Goal: Information Seeking & Learning: Learn about a topic

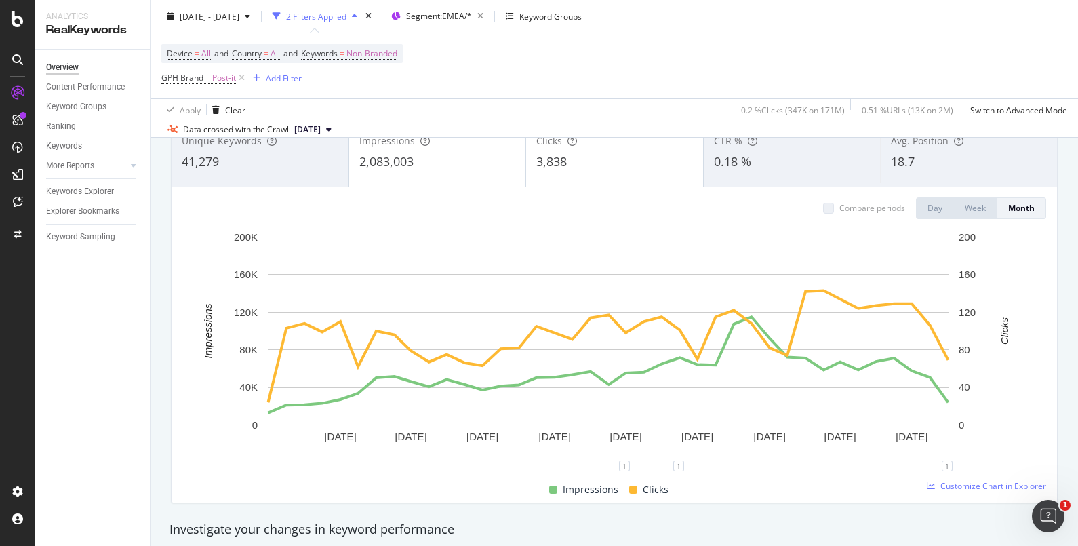
scroll to position [16, 0]
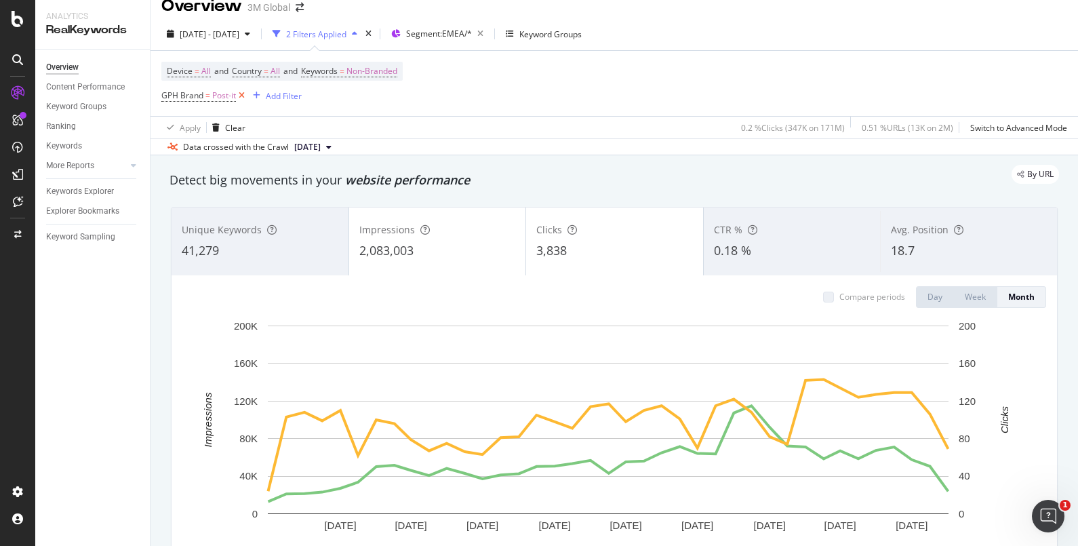
click at [241, 100] on icon at bounding box center [242, 96] width 12 height 14
click at [241, 97] on div "Device = All and Country = All and Keywords = Non-Branded GPH Brand = Post-it A…" at bounding box center [281, 83] width 241 height 43
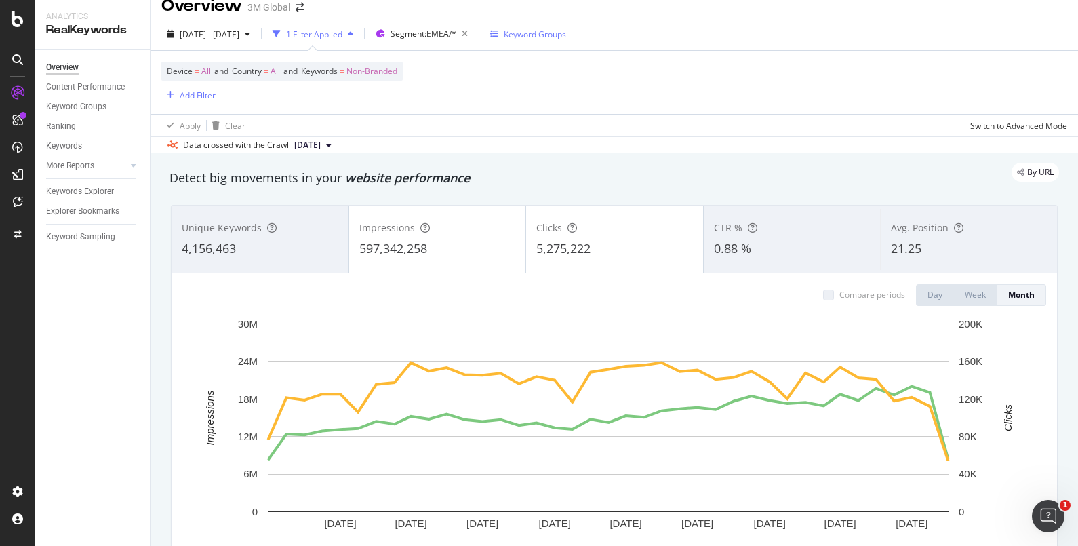
click at [556, 32] on div "Keyword Groups" at bounding box center [528, 34] width 76 height 12
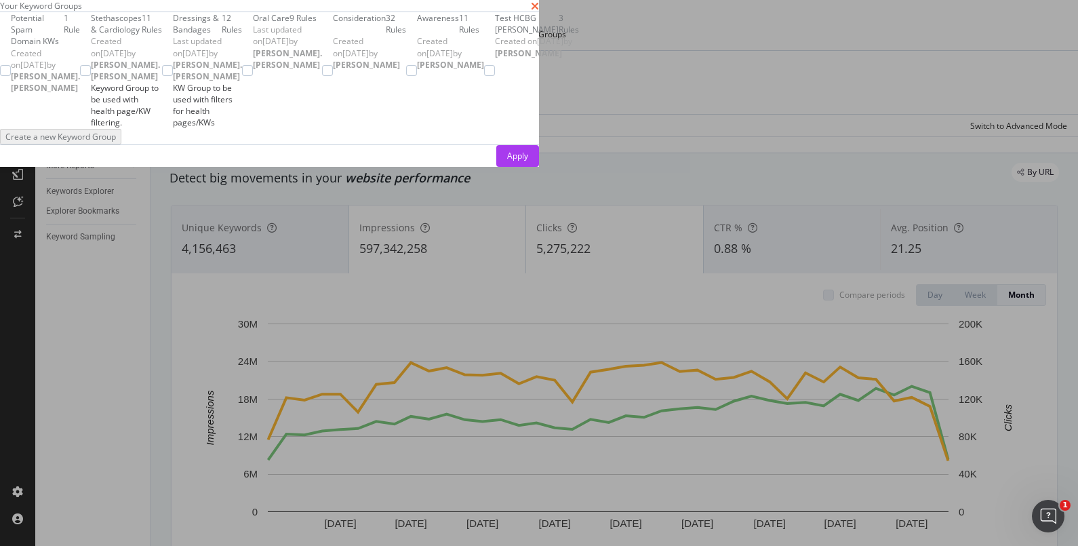
click at [539, 12] on icon "times" at bounding box center [535, 6] width 8 height 11
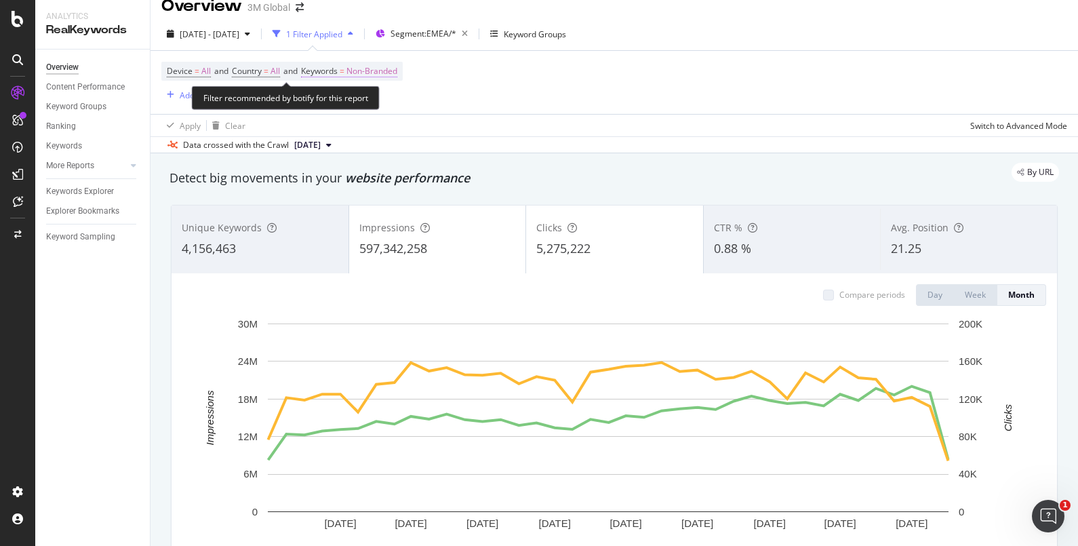
click at [374, 73] on span "Non-Branded" at bounding box center [371, 71] width 51 height 19
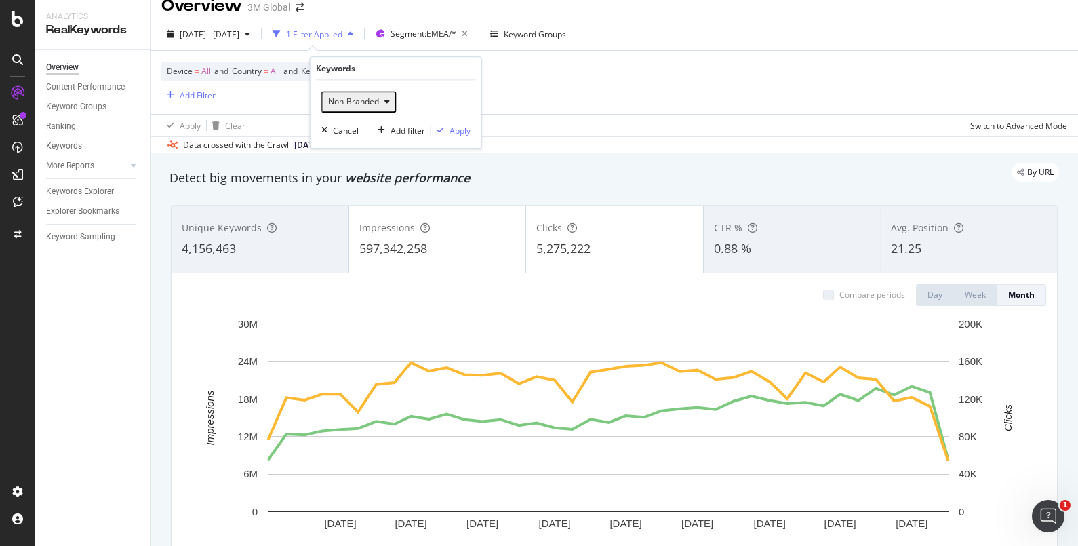
click at [373, 108] on div "Non-Branded" at bounding box center [359, 102] width 73 height 18
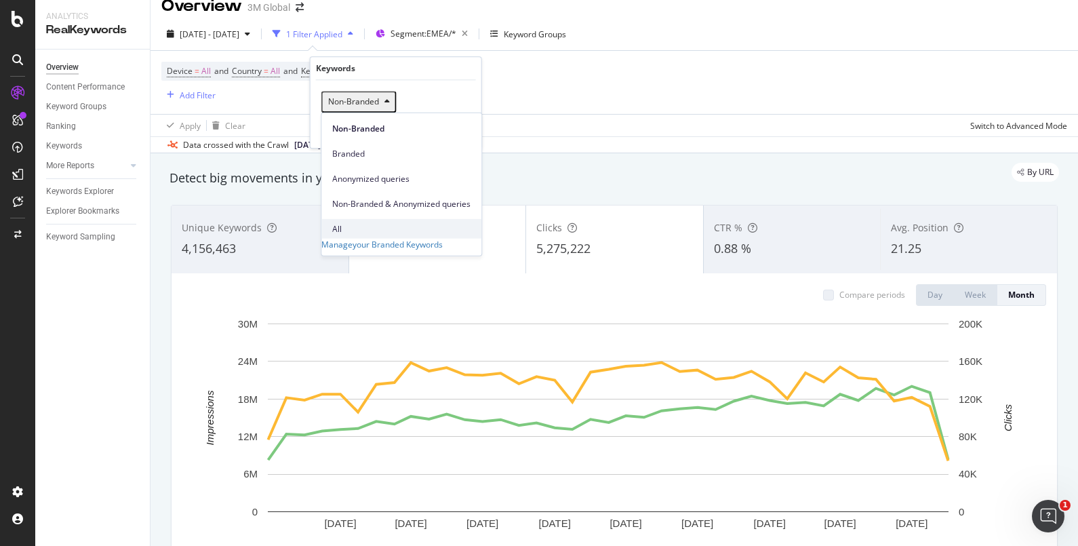
click at [340, 222] on span "All" at bounding box center [401, 228] width 138 height 12
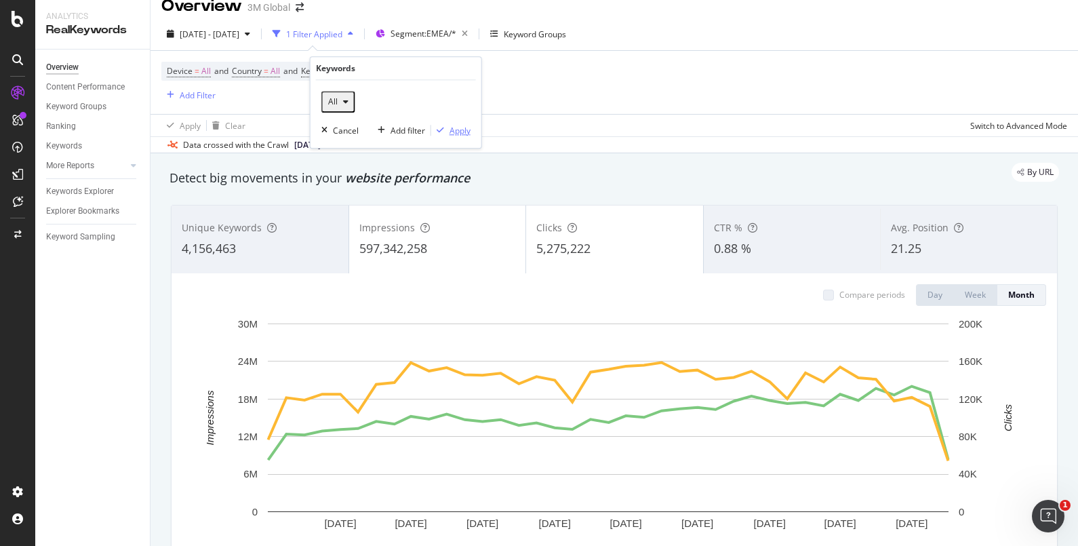
click at [470, 130] on div "Apply" at bounding box center [459, 131] width 21 height 12
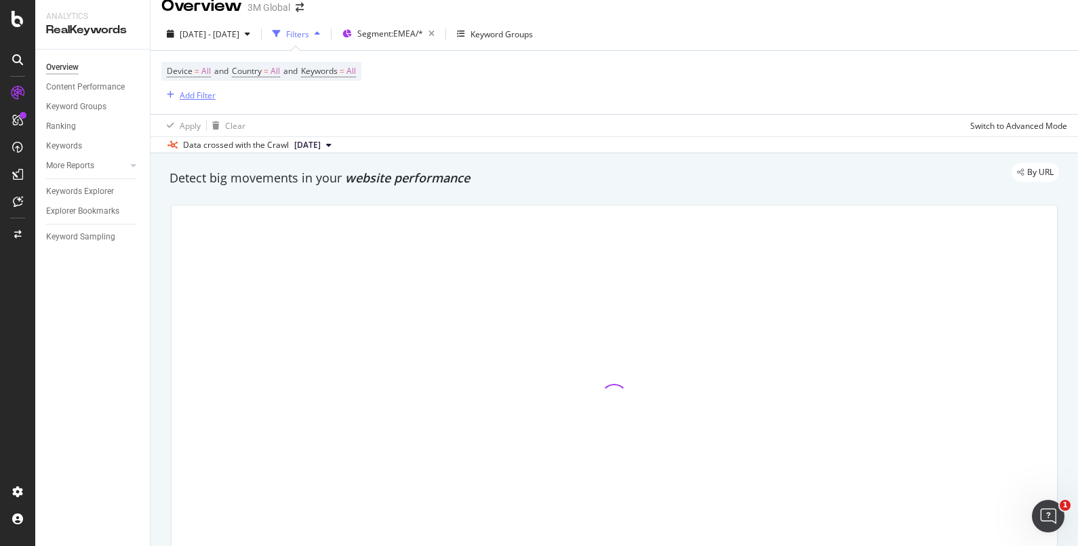
click at [196, 98] on div "Add Filter" at bounding box center [198, 95] width 36 height 12
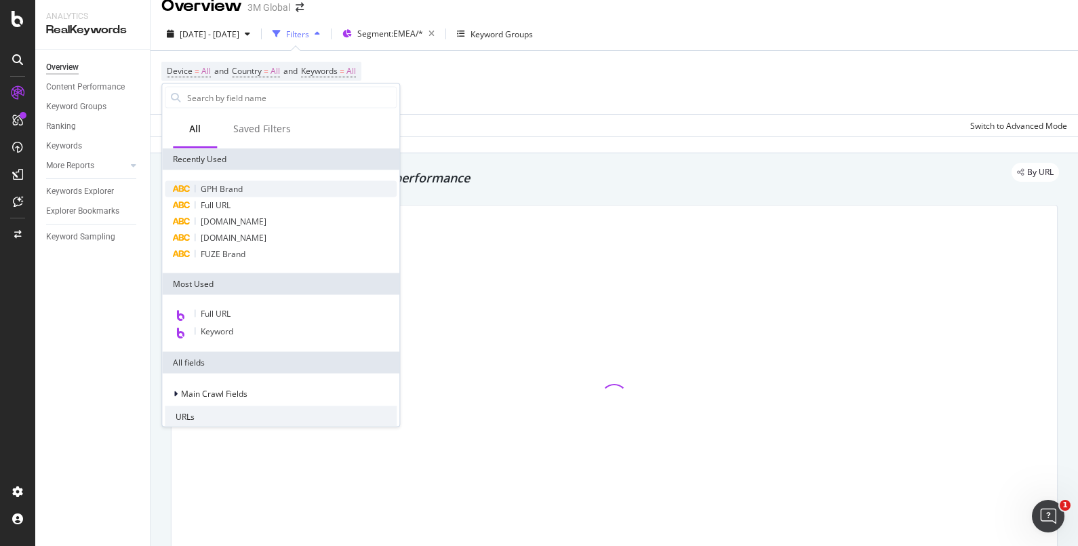
click at [220, 188] on span "GPH Brand" at bounding box center [222, 189] width 42 height 12
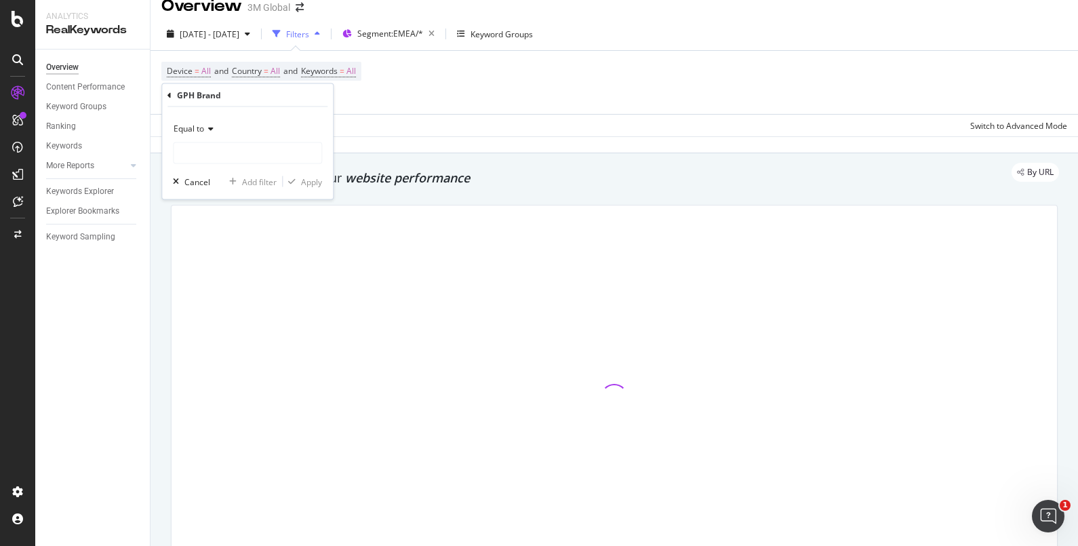
click at [373, 133] on div "Apply Clear Switch to Advanced Mode" at bounding box center [613, 125] width 927 height 22
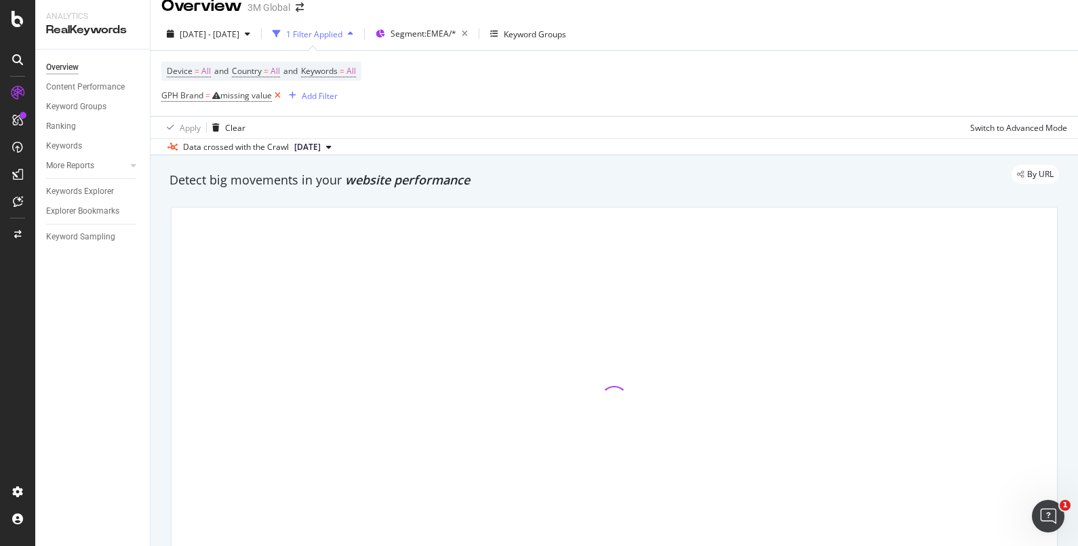
click at [278, 94] on icon at bounding box center [278, 96] width 12 height 14
click at [203, 91] on div "Add Filter" at bounding box center [198, 95] width 36 height 12
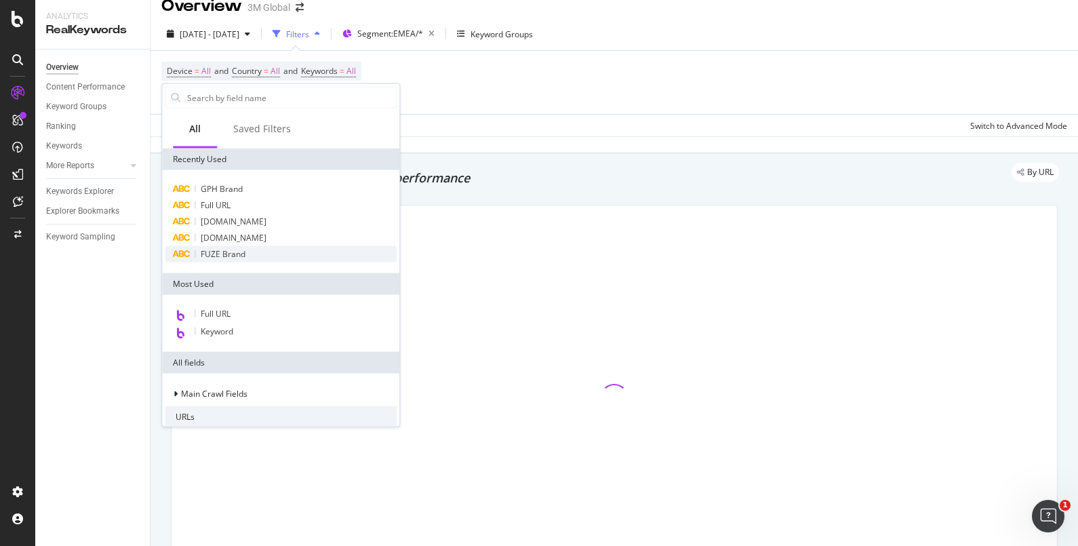
click at [226, 256] on span "FUZE Brand" at bounding box center [223, 254] width 45 height 12
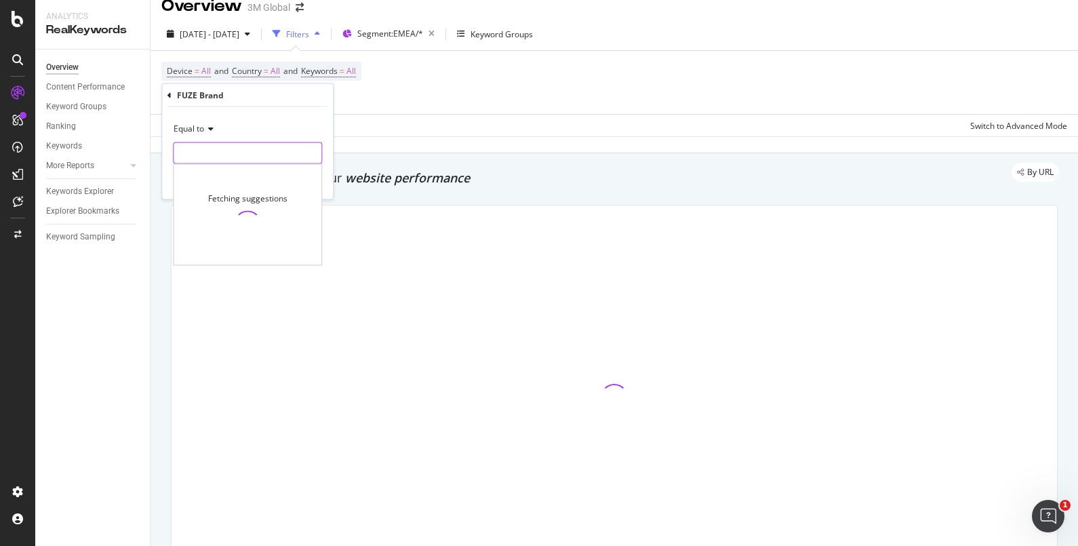
click at [218, 159] on input "text" at bounding box center [248, 153] width 148 height 22
type input "o"
type input "post-it"
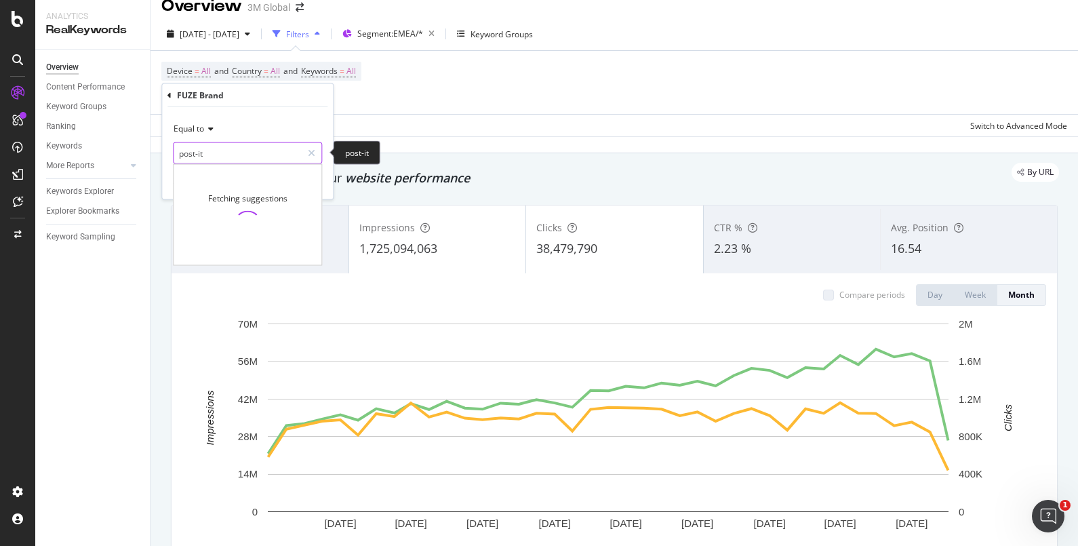
click at [244, 153] on input "post-it" at bounding box center [238, 153] width 128 height 22
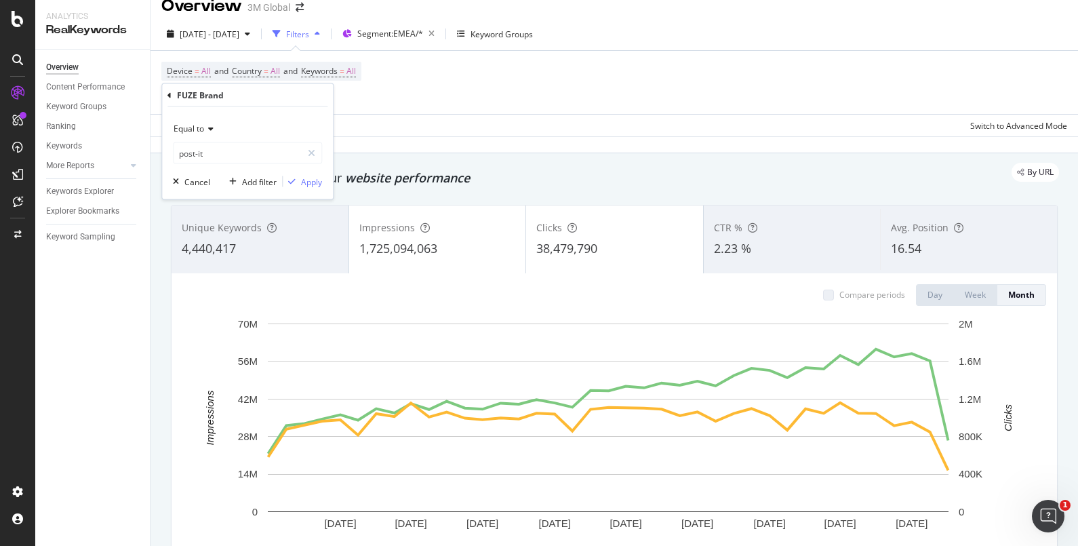
click at [195, 127] on span "Equal to" at bounding box center [189, 129] width 31 height 12
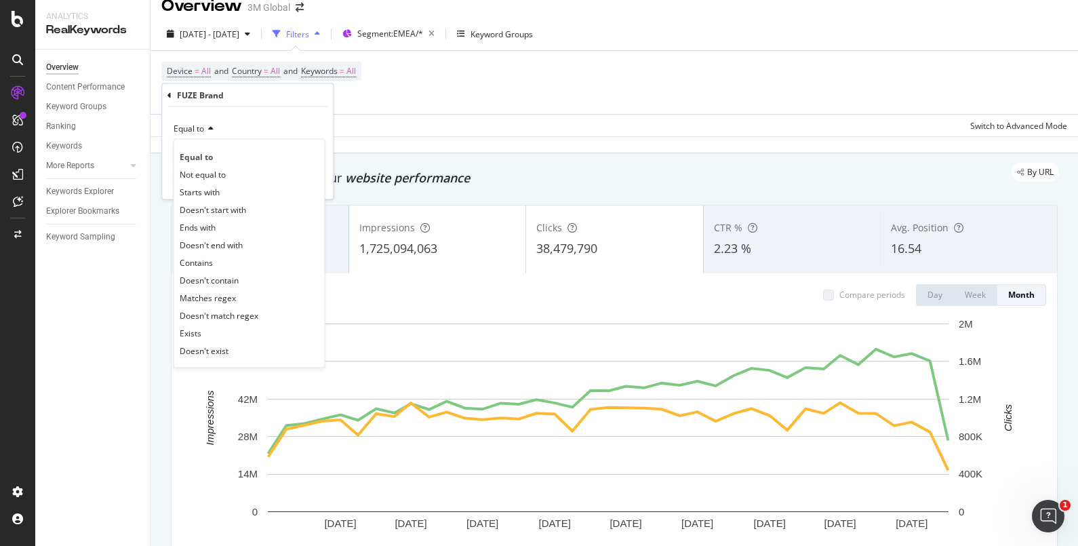
click at [195, 127] on span "Equal to" at bounding box center [189, 129] width 31 height 12
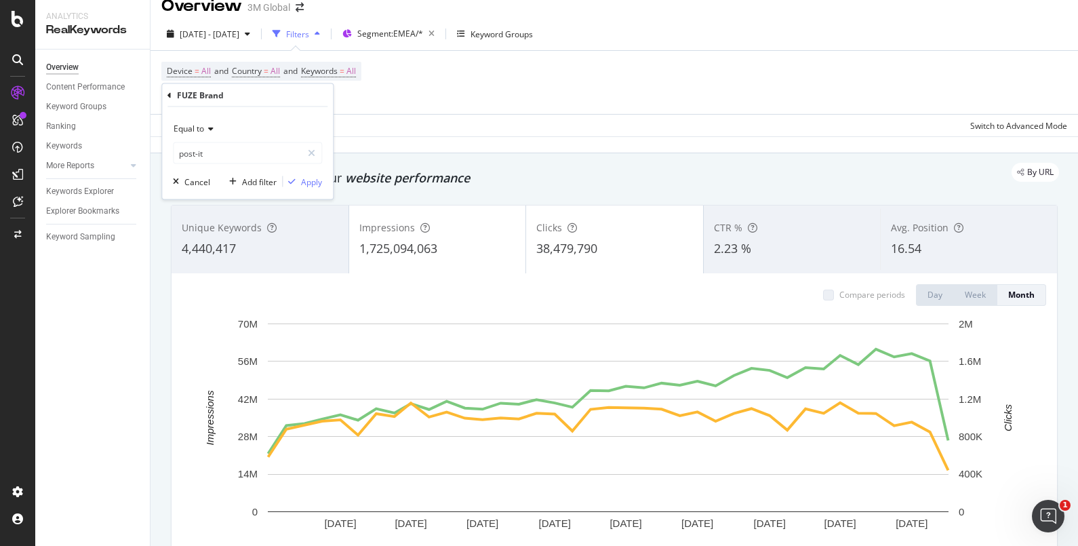
click at [173, 96] on div "FUZE Brand" at bounding box center [247, 95] width 160 height 23
click at [315, 157] on div at bounding box center [312, 153] width 20 height 22
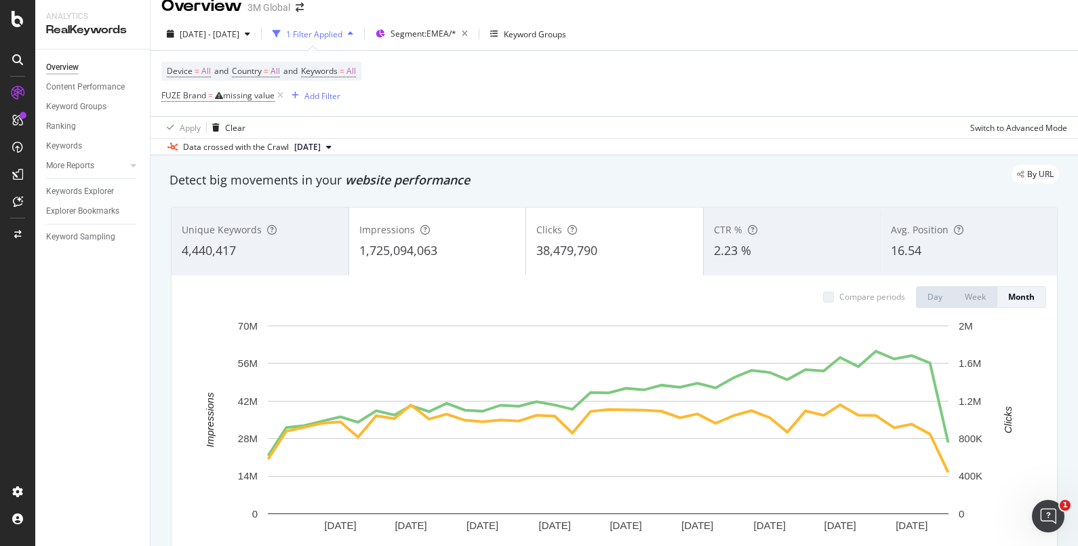
click at [363, 111] on div "Device = All and Country = All and Keywords = All FUZE Brand = missing value Ad…" at bounding box center [614, 83] width 906 height 65
click at [278, 98] on icon at bounding box center [281, 96] width 12 height 14
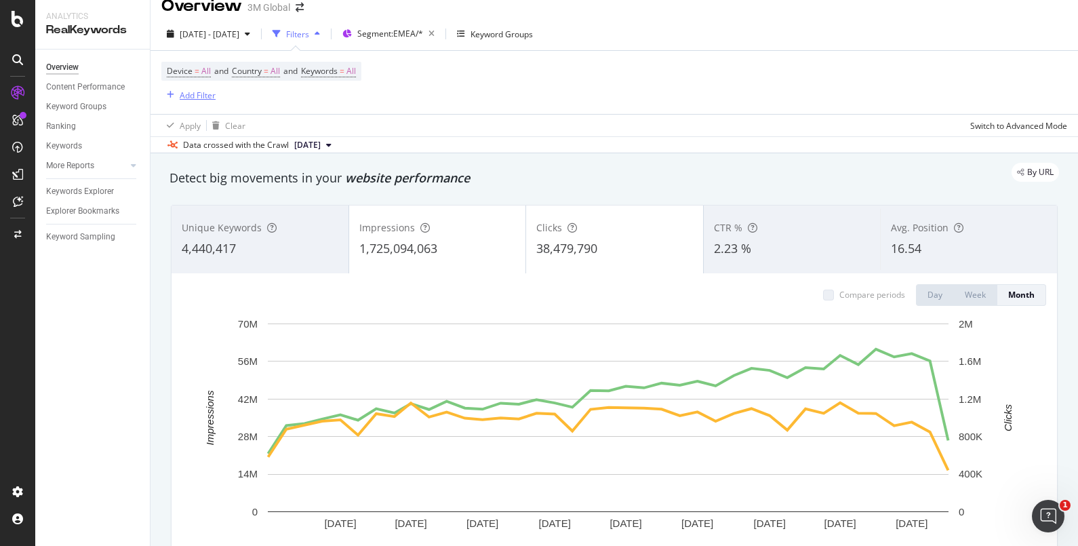
click at [203, 94] on div "Add Filter" at bounding box center [198, 95] width 36 height 12
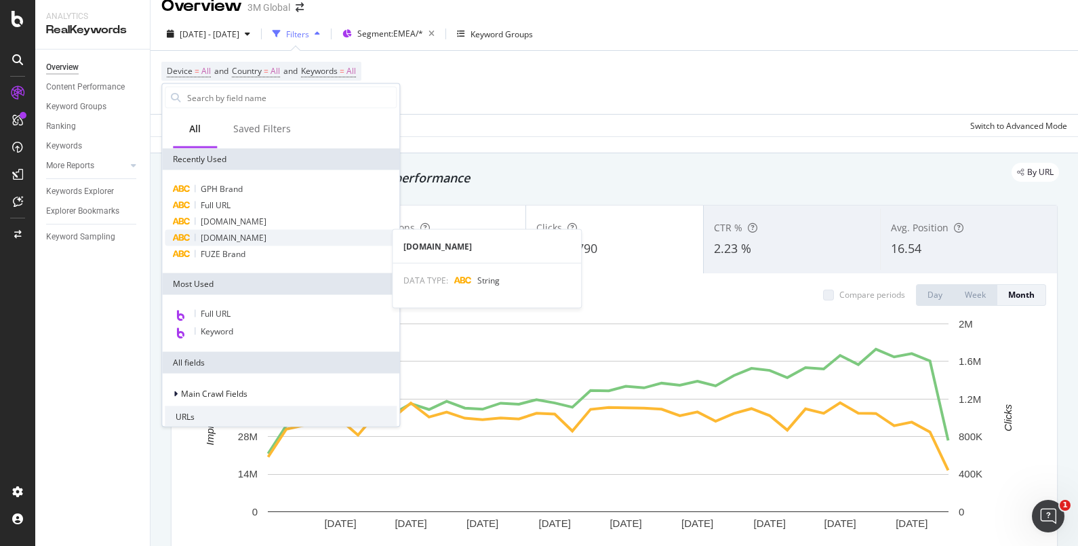
click at [273, 233] on div "[DOMAIN_NAME]" at bounding box center [281, 238] width 232 height 16
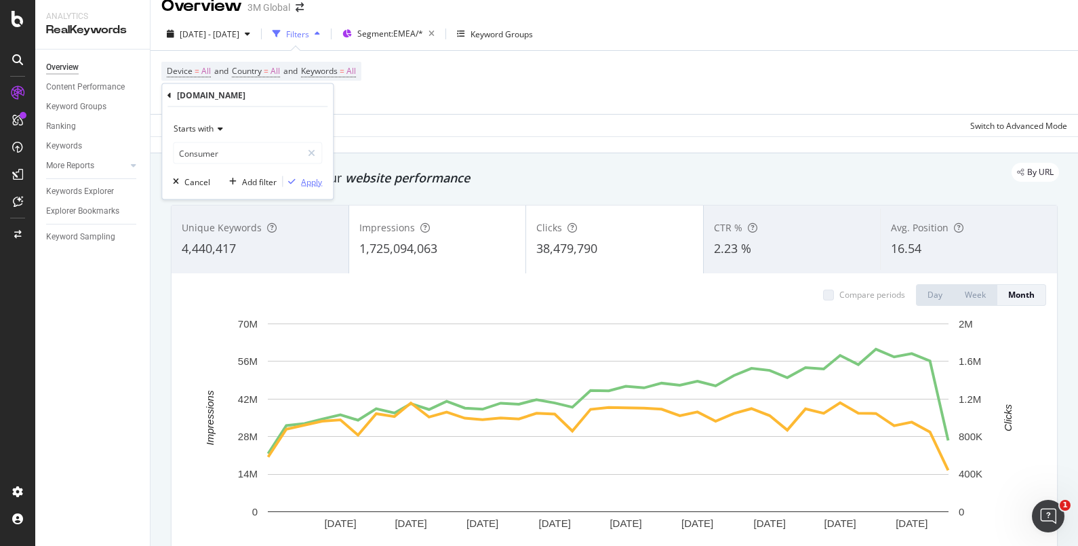
click at [313, 185] on div "Apply" at bounding box center [311, 182] width 21 height 12
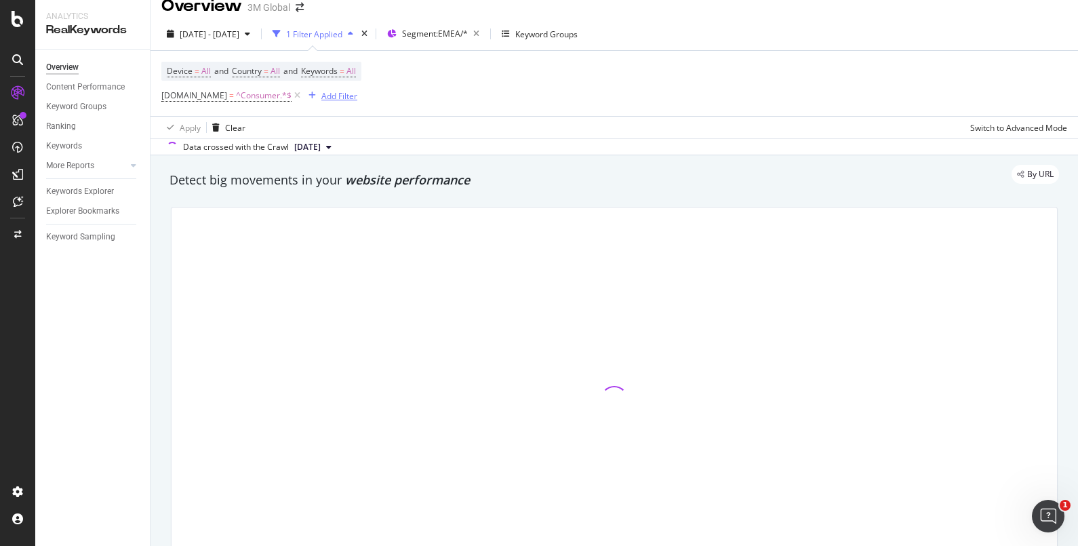
click at [330, 98] on div "Add Filter" at bounding box center [339, 96] width 36 height 12
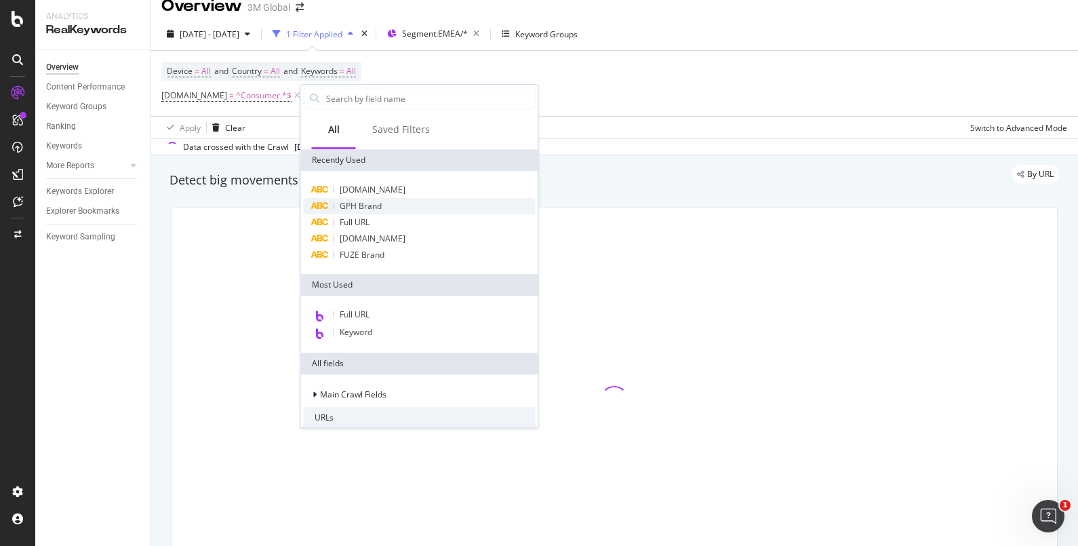
click at [357, 205] on span "GPH Brand" at bounding box center [361, 206] width 42 height 12
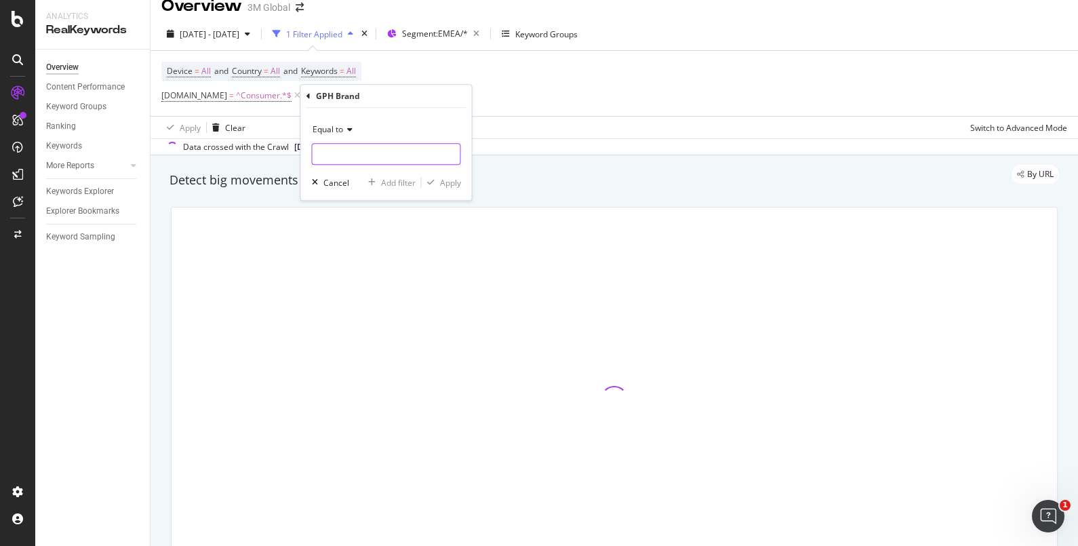
click at [388, 152] on input "text" at bounding box center [387, 154] width 148 height 22
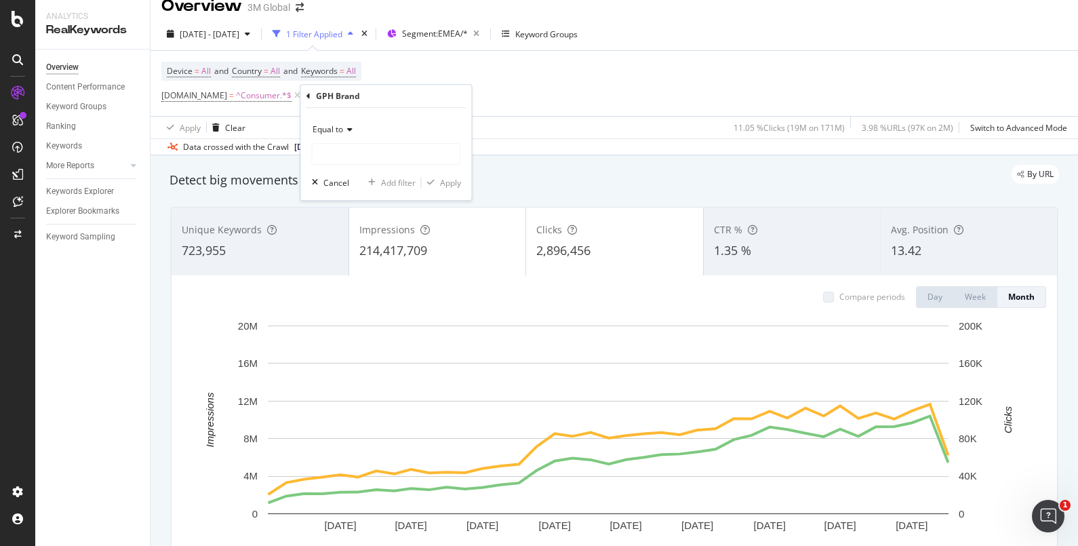
click at [348, 165] on div "Equal to Cancel Add filter Apply" at bounding box center [386, 154] width 171 height 92
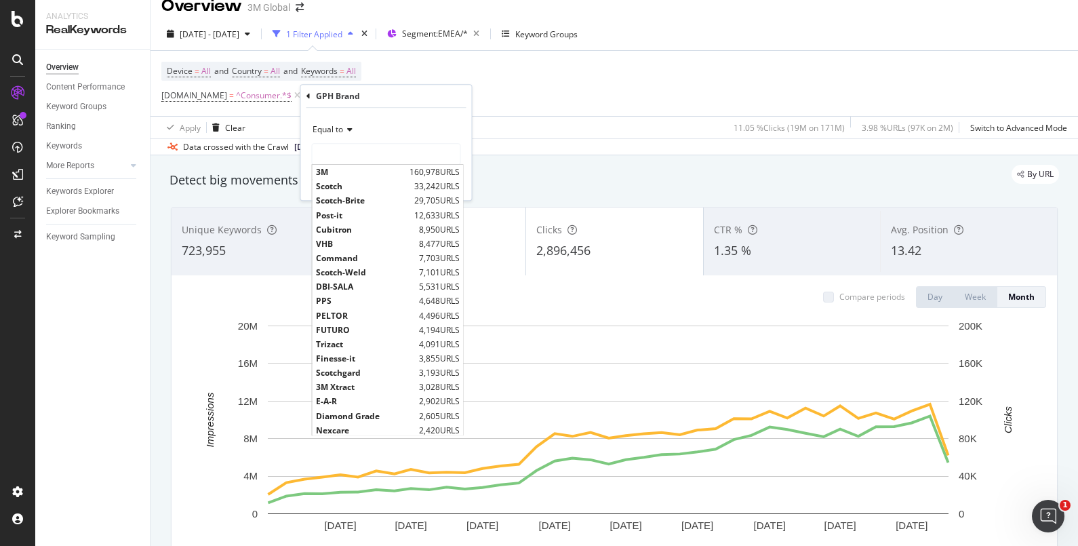
drag, startPoint x: 346, startPoint y: 161, endPoint x: 334, endPoint y: 216, distance: 56.9
click at [334, 216] on span "Post-it" at bounding box center [363, 215] width 95 height 12
type input "Post-it"
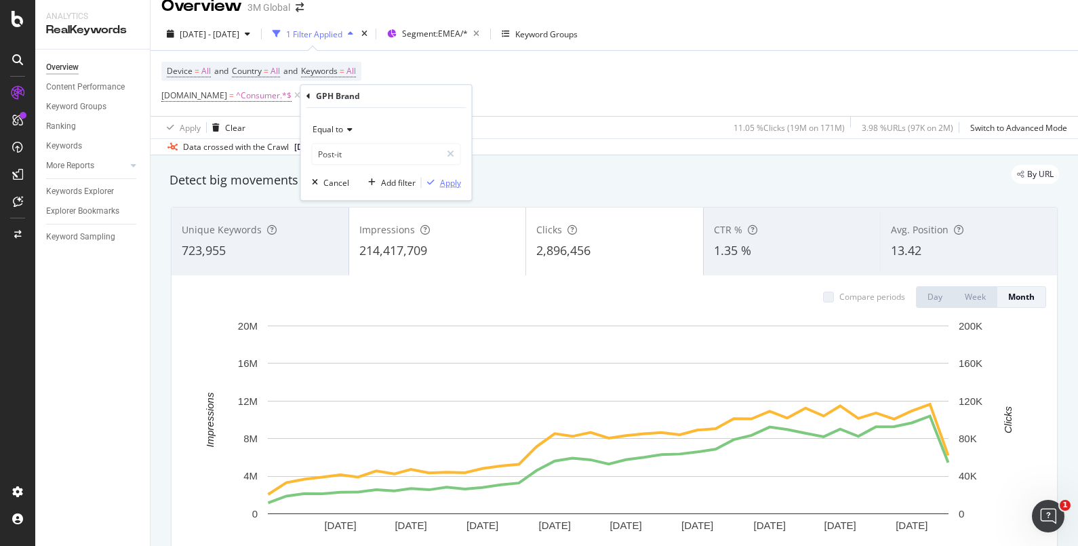
click at [451, 185] on div "Apply" at bounding box center [450, 183] width 21 height 12
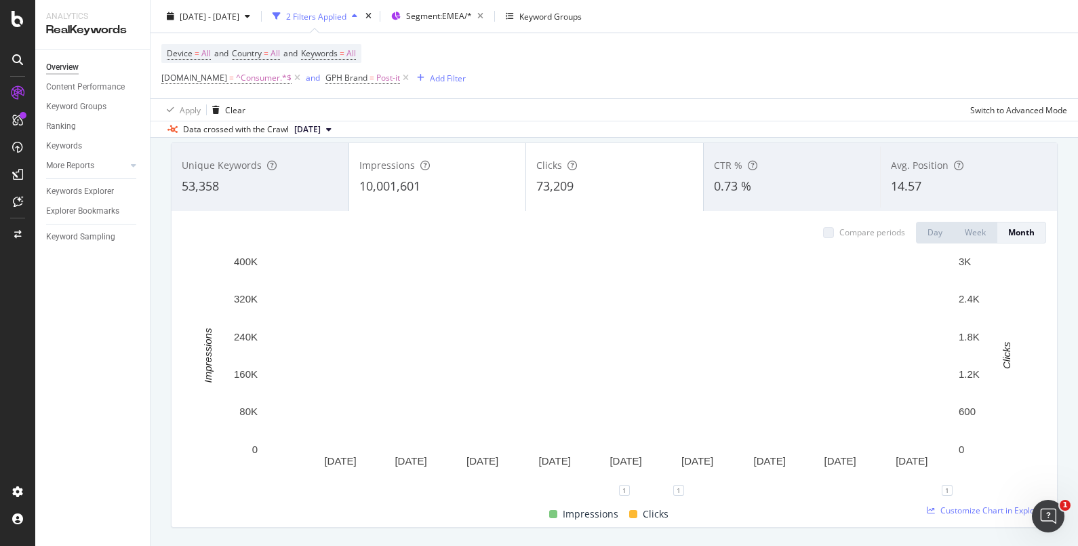
scroll to position [79, 0]
